Goal: Submit feedback/report problem: Submit feedback/report problem

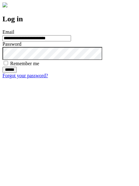
type input "**********"
click at [17, 73] on input "******" at bounding box center [9, 70] width 14 height 6
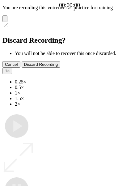
type input "**********"
